Goal: Information Seeking & Learning: Learn about a topic

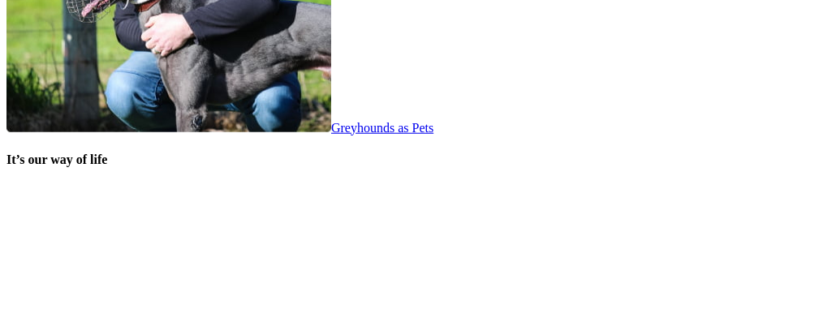
scroll to position [3317, 0]
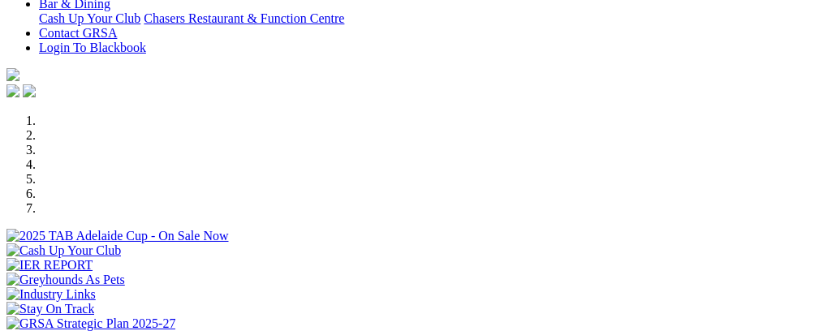
scroll to position [394, 0]
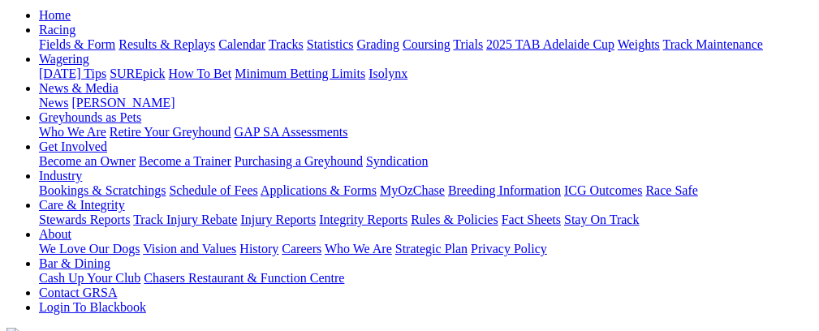
scroll to position [166, 0]
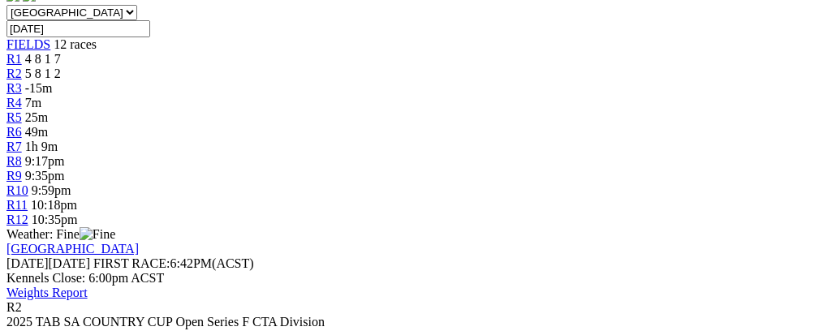
scroll to position [534, 0]
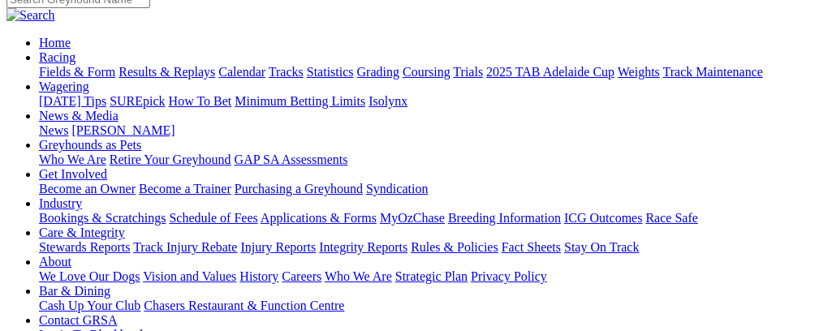
scroll to position [101, 0]
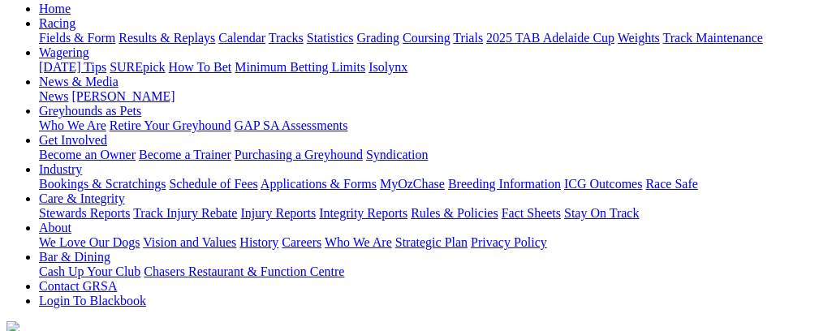
scroll to position [170, 0]
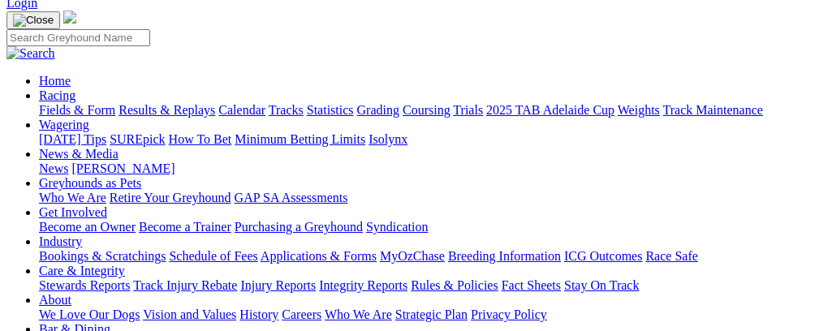
scroll to position [75, 0]
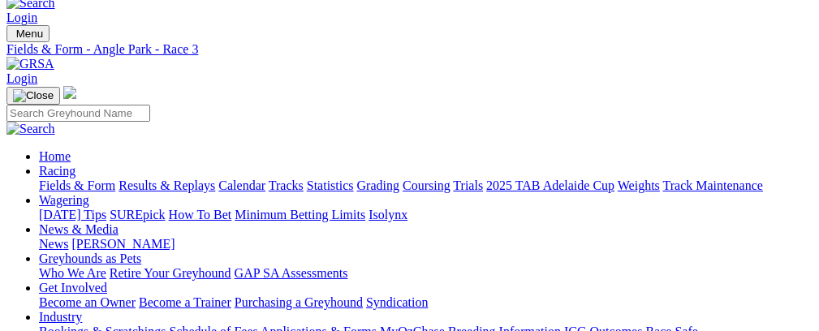
scroll to position [0, 0]
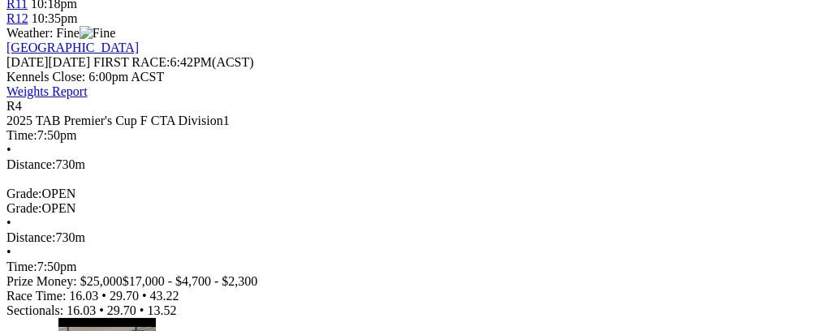
scroll to position [732, 0]
